Goal: Use online tool/utility: Utilize a website feature to perform a specific function

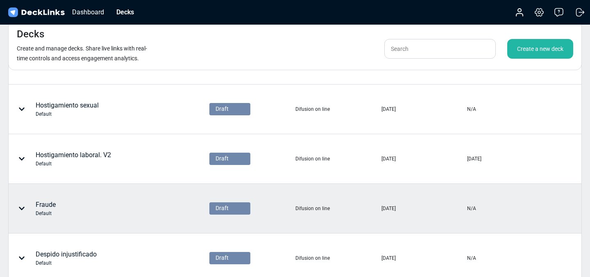
scroll to position [287, 0]
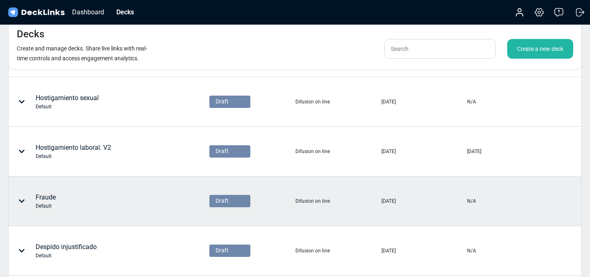
click at [57, 196] on div "Fraude Default" at bounding box center [84, 201] width 150 height 25
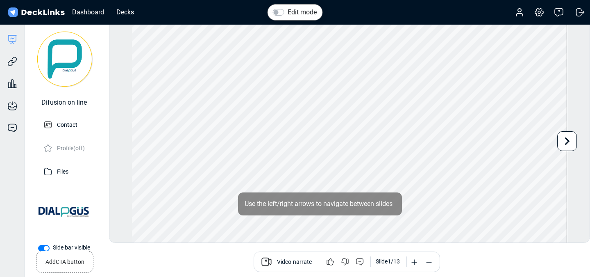
scroll to position [23, 0]
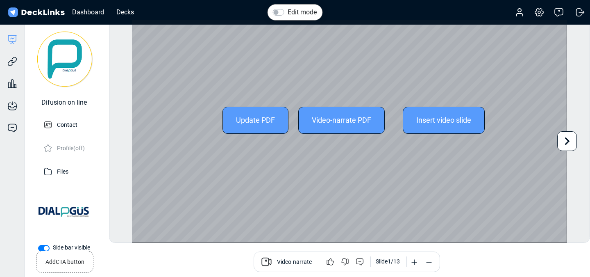
click at [330, 123] on div "Video-narrate PDF" at bounding box center [341, 120] width 87 height 27
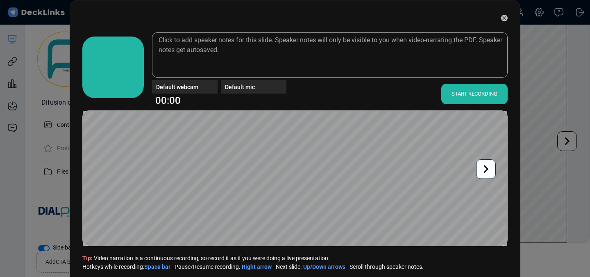
click at [450, 99] on div "START RECORDING" at bounding box center [475, 94] width 66 height 21
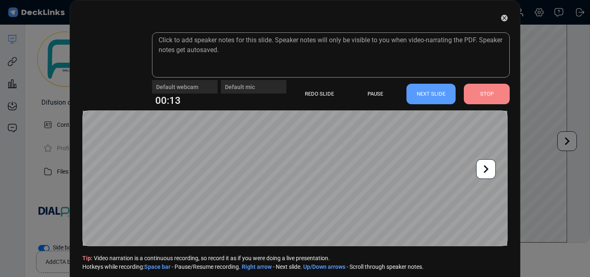
click at [483, 93] on div "STOP" at bounding box center [487, 94] width 46 height 21
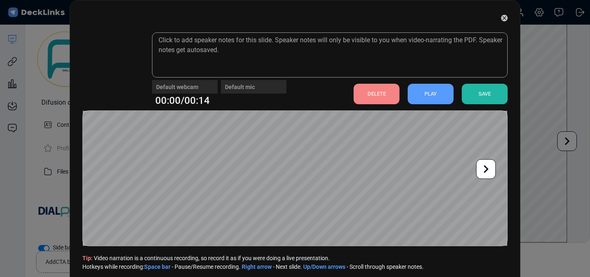
click at [466, 93] on div "SAVE" at bounding box center [485, 94] width 46 height 21
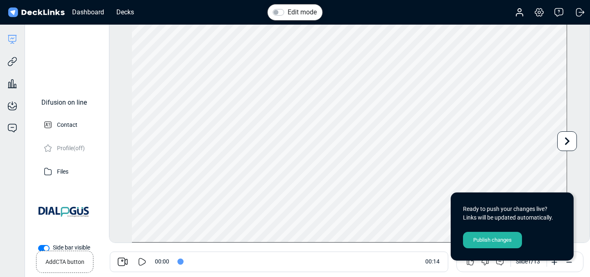
click at [143, 259] on icon at bounding box center [142, 262] width 10 height 10
click at [149, 260] on div at bounding box center [142, 262] width 25 height 10
click at [140, 259] on icon at bounding box center [142, 262] width 10 height 10
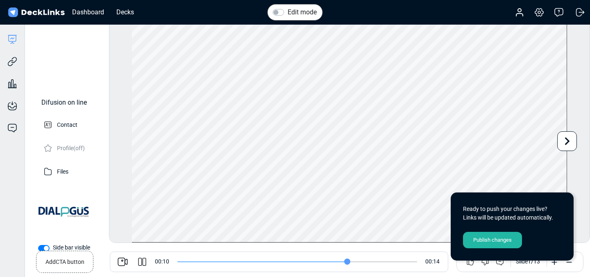
type input "10"
click at [144, 263] on icon at bounding box center [142, 262] width 10 height 10
click at [583, 186] on div "Edit mode Play Video Play Current Time 0:00:10 / Duration Time -:-:- Loaded: 0%…" at bounding box center [349, 131] width 481 height 223
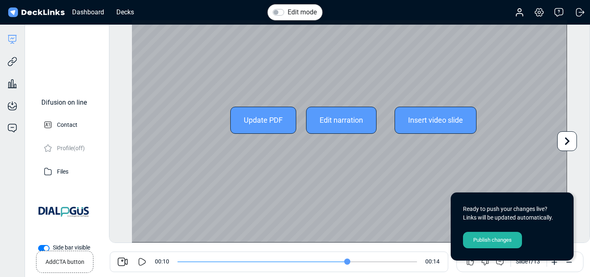
click at [353, 132] on div "Edit narration" at bounding box center [341, 120] width 71 height 27
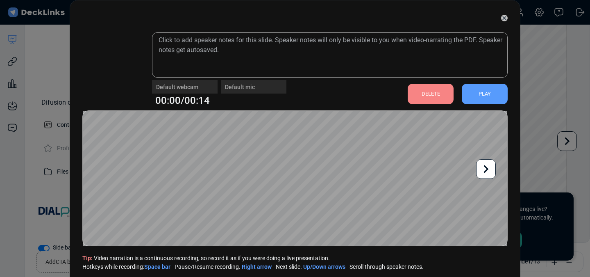
click at [447, 98] on div "DELETE" at bounding box center [431, 94] width 46 height 21
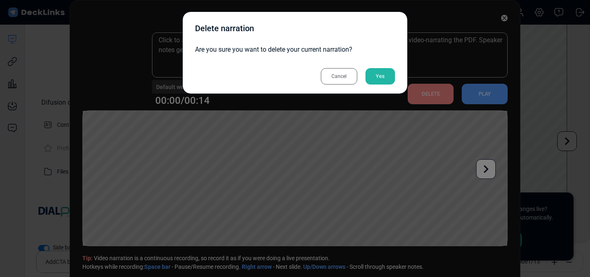
click at [372, 65] on div "Cancel Yes" at bounding box center [295, 72] width 200 height 18
click at [373, 78] on div "Yes" at bounding box center [381, 76] width 30 height 16
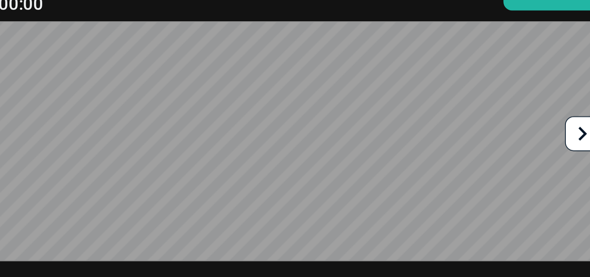
scroll to position [0, 0]
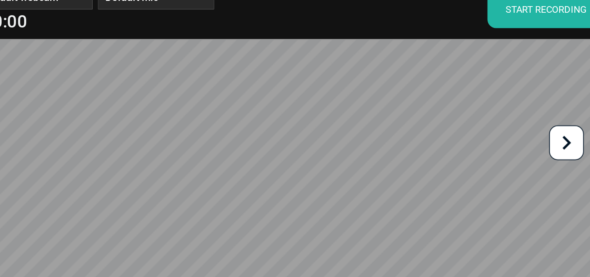
click at [466, 97] on div "START RECORDING" at bounding box center [475, 94] width 66 height 21
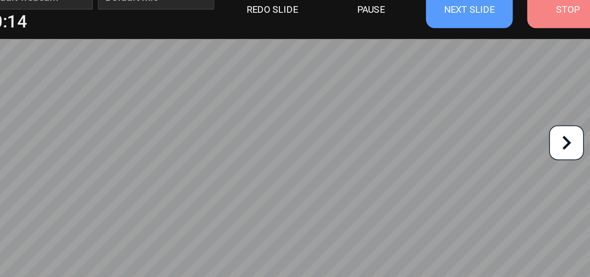
click at [484, 169] on icon at bounding box center [486, 169] width 16 height 16
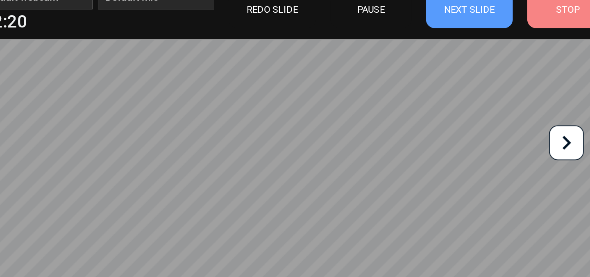
click at [484, 169] on icon at bounding box center [486, 169] width 16 height 16
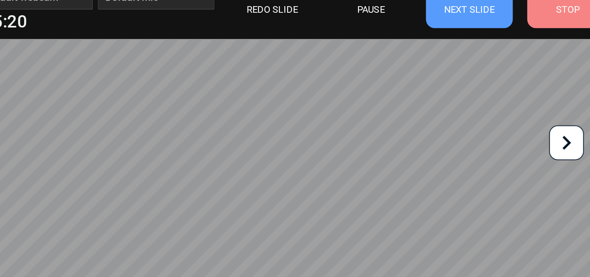
click at [484, 169] on icon at bounding box center [486, 169] width 16 height 16
click at [475, 97] on div "STOP" at bounding box center [487, 94] width 46 height 21
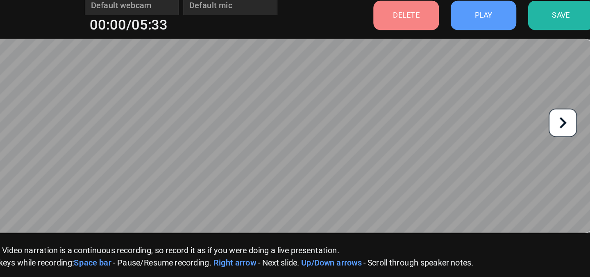
click at [488, 94] on div "SAVE" at bounding box center [485, 94] width 46 height 21
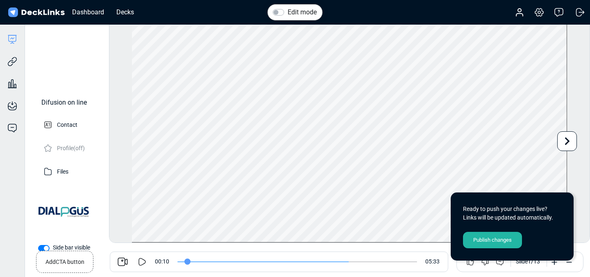
click at [143, 260] on icon at bounding box center [142, 262] width 10 height 10
type input "13"
click at [141, 259] on icon at bounding box center [142, 262] width 10 height 10
